Goal: Information Seeking & Learning: Learn about a topic

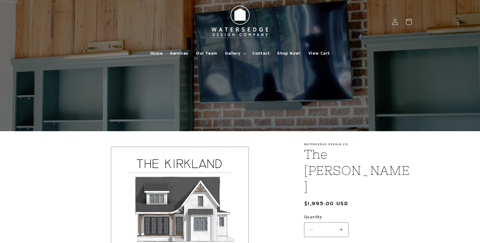
scroll to position [141, 0]
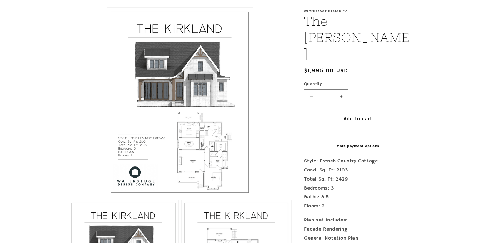
click at [107, 197] on button "Open media 1 in modal" at bounding box center [107, 197] width 0 height 0
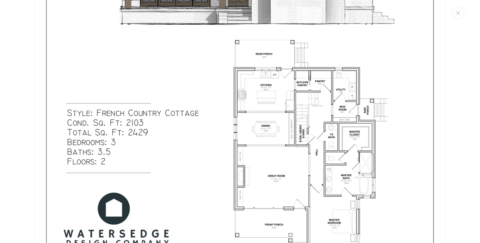
scroll to position [267, 0]
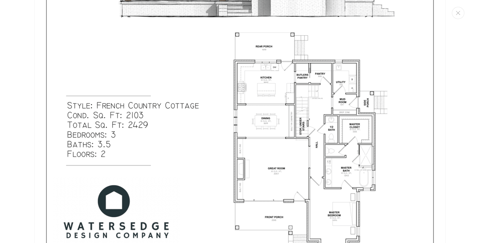
click at [316, 131] on img "Media gallery" at bounding box center [239, 5] width 411 height 532
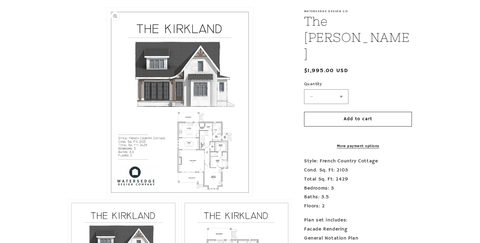
click at [107, 197] on button "Open media 1 in modal" at bounding box center [107, 197] width 0 height 0
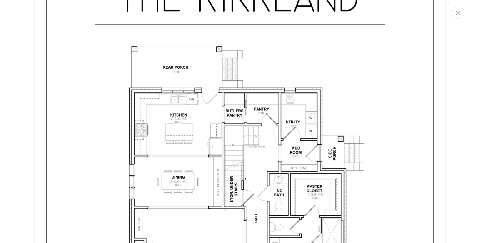
scroll to position [1162, 0]
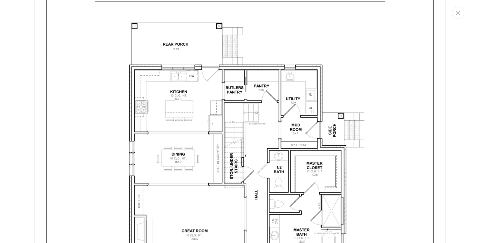
drag, startPoint x: 479, startPoint y: 71, endPoint x: 476, endPoint y: 96, distance: 25.8
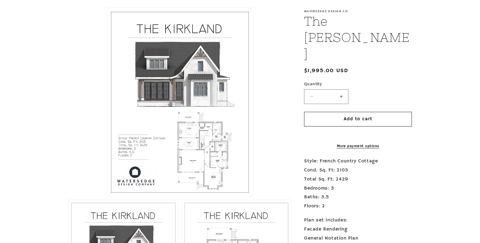
drag, startPoint x: 476, startPoint y: 96, endPoint x: 479, endPoint y: 80, distance: 16.3
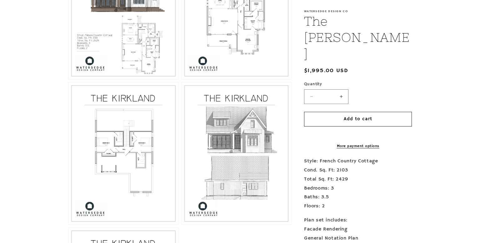
scroll to position [405, 0]
click at [68, 224] on button "Open media 4 in modal" at bounding box center [68, 224] width 0 height 0
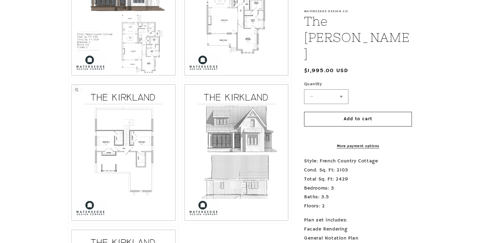
click at [68, 224] on button "Open media 4 in modal" at bounding box center [68, 224] width 0 height 0
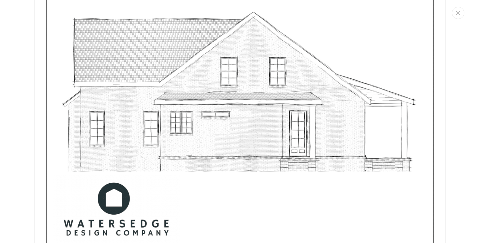
scroll to position [2982, 0]
